Goal: Browse casually

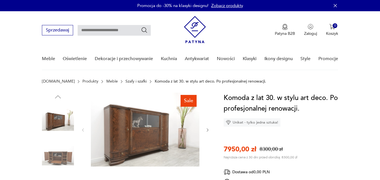
click at [133, 135] on img at bounding box center [145, 130] width 109 height 74
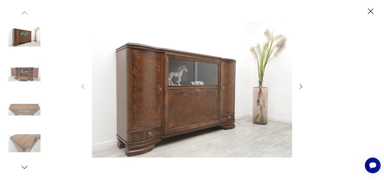
click at [300, 87] on icon "button" at bounding box center [301, 86] width 7 height 7
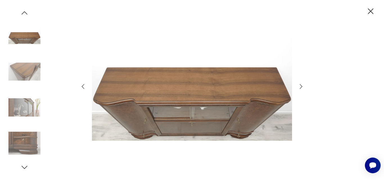
click at [300, 87] on icon "button" at bounding box center [301, 86] width 7 height 7
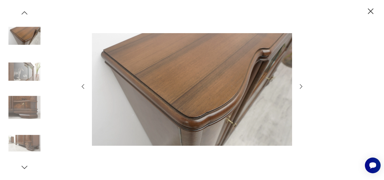
click at [300, 87] on icon "button" at bounding box center [301, 86] width 7 height 7
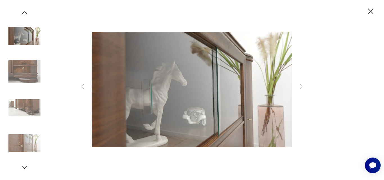
click at [300, 87] on icon "button" at bounding box center [301, 86] width 7 height 7
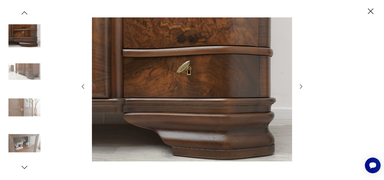
click at [300, 87] on icon "button" at bounding box center [301, 86] width 7 height 7
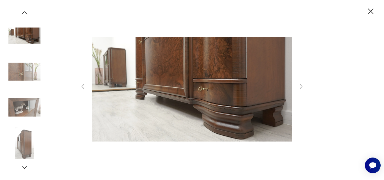
click at [300, 87] on icon "button" at bounding box center [301, 86] width 7 height 7
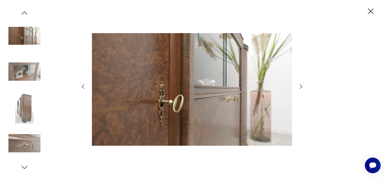
click at [300, 87] on icon "button" at bounding box center [301, 86] width 7 height 7
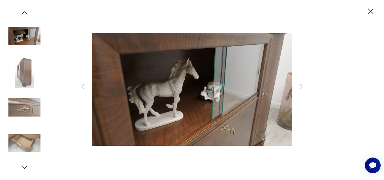
click at [300, 87] on icon "button" at bounding box center [301, 86] width 7 height 7
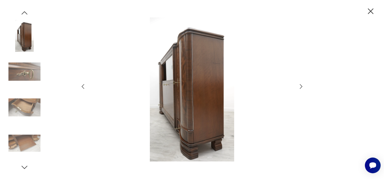
click at [300, 87] on icon "button" at bounding box center [301, 86] width 7 height 7
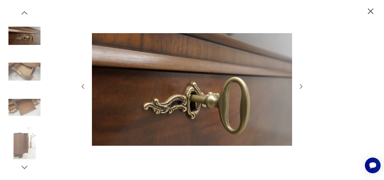
click at [300, 87] on icon "button" at bounding box center [301, 86] width 7 height 7
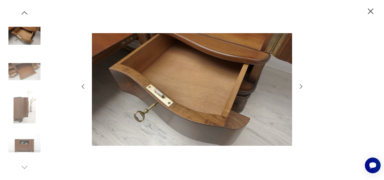
click at [300, 87] on icon "button" at bounding box center [301, 86] width 7 height 7
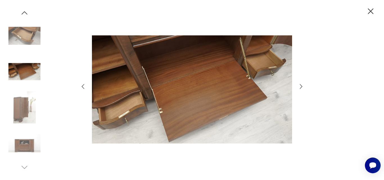
click at [300, 87] on icon "button" at bounding box center [301, 86] width 7 height 7
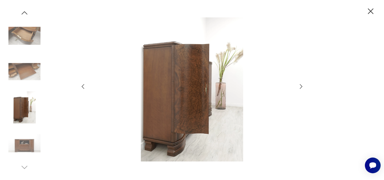
click at [300, 87] on icon "button" at bounding box center [301, 86] width 7 height 7
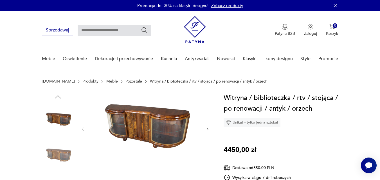
click at [142, 127] on img at bounding box center [145, 129] width 109 height 72
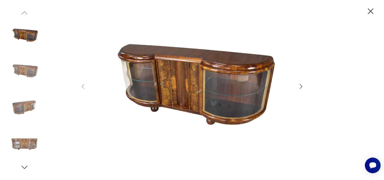
click at [302, 88] on icon "button" at bounding box center [301, 86] width 7 height 7
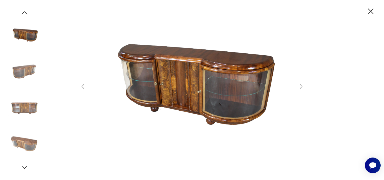
click at [302, 88] on icon "button" at bounding box center [301, 86] width 7 height 7
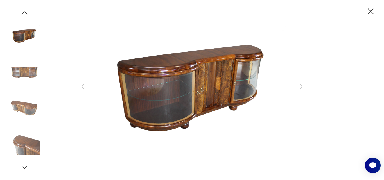
click at [302, 88] on icon "button" at bounding box center [301, 86] width 7 height 7
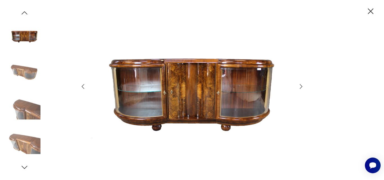
click at [302, 88] on icon "button" at bounding box center [301, 86] width 7 height 7
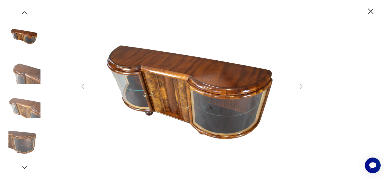
click at [302, 88] on icon "button" at bounding box center [301, 86] width 7 height 7
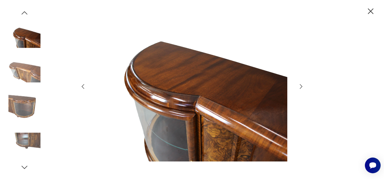
click at [302, 88] on icon "button" at bounding box center [301, 86] width 7 height 7
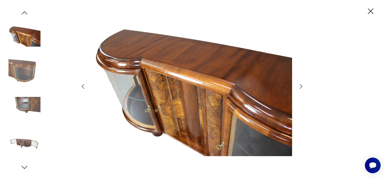
click at [302, 88] on icon "button" at bounding box center [301, 86] width 7 height 7
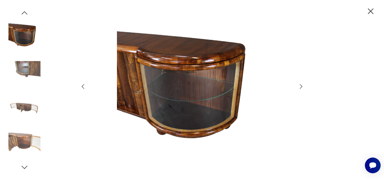
click at [297, 85] on div at bounding box center [192, 89] width 225 height 145
click at [301, 86] on icon "button" at bounding box center [301, 86] width 3 height 4
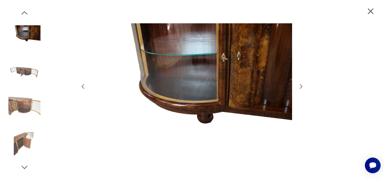
click at [300, 83] on div at bounding box center [192, 89] width 225 height 145
